Goal: Task Accomplishment & Management: Manage account settings

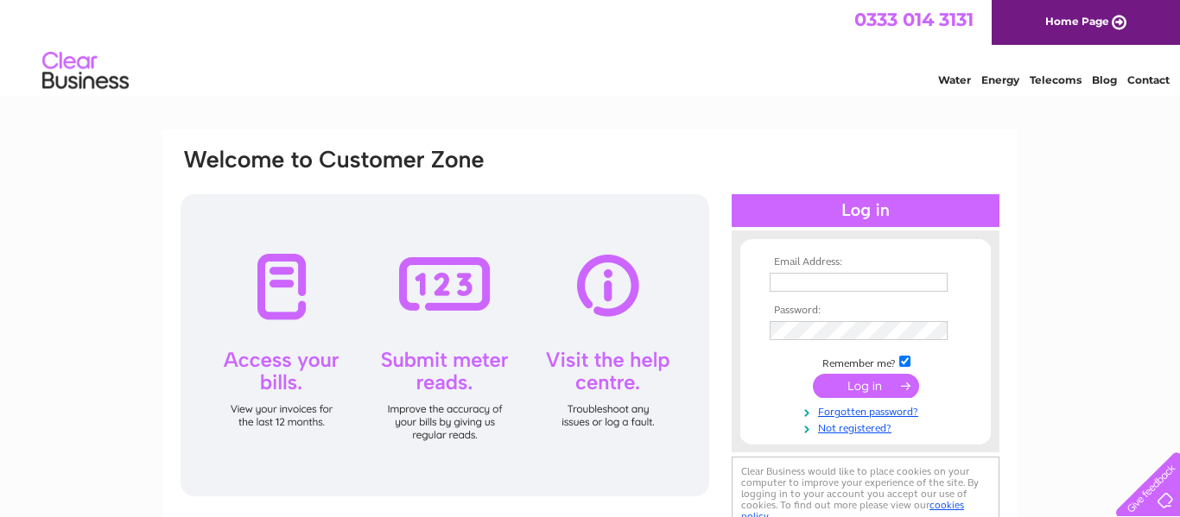
type input "[EMAIL_ADDRESS][DOMAIN_NAME]"
click at [845, 384] on input "submit" at bounding box center [866, 386] width 106 height 24
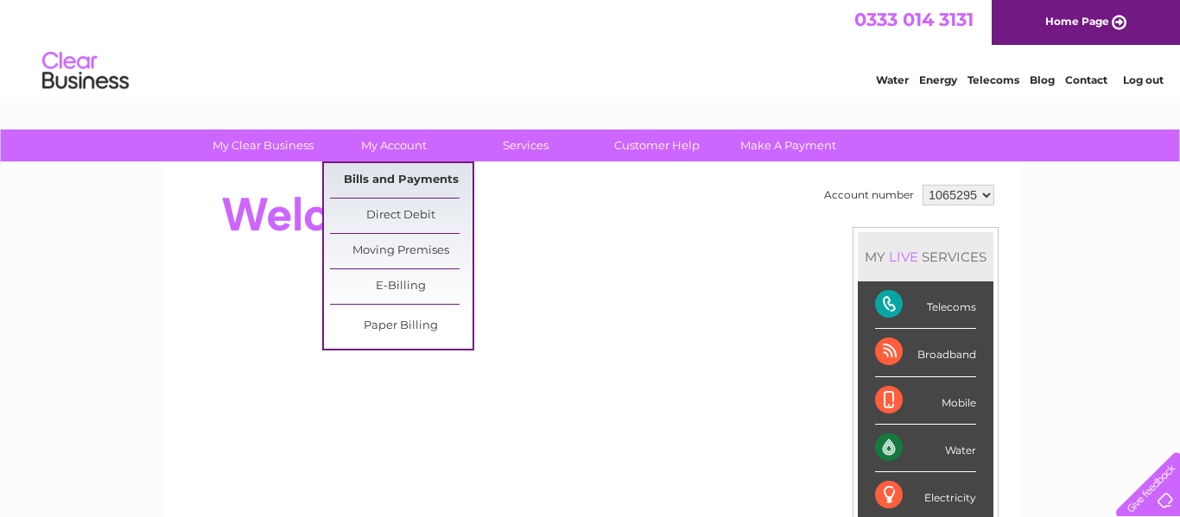
click at [419, 175] on link "Bills and Payments" at bounding box center [401, 180] width 143 height 35
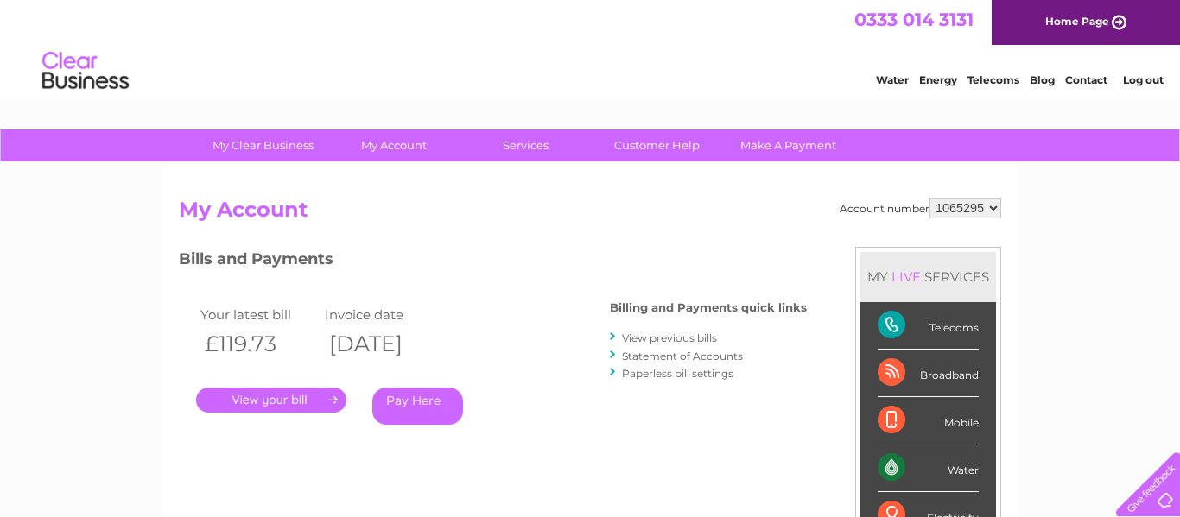
click at [281, 403] on link "." at bounding box center [271, 400] width 150 height 25
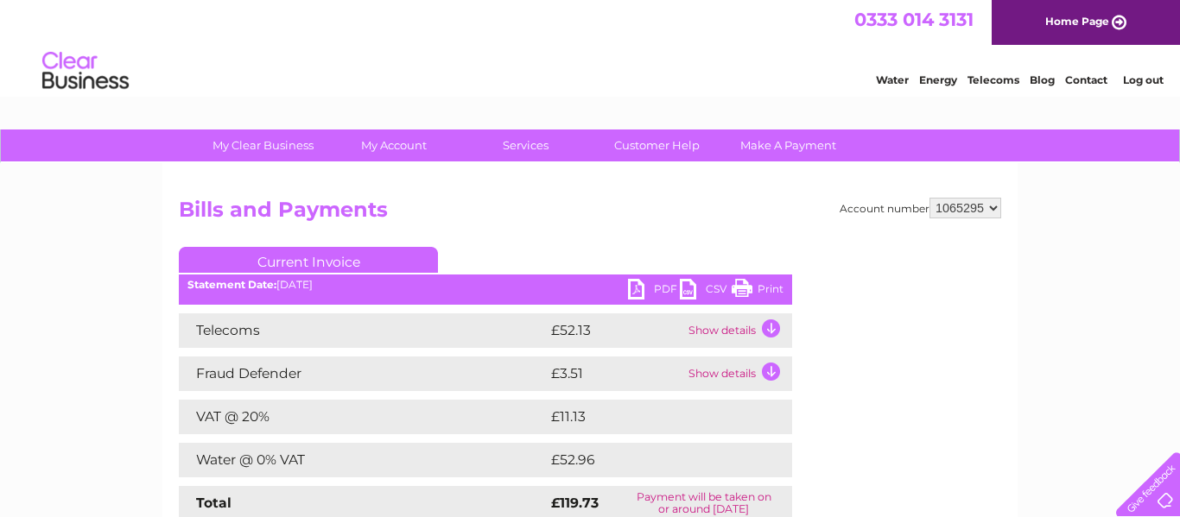
click at [740, 284] on link "Print" at bounding box center [758, 291] width 52 height 25
